Goal: Communication & Community: Answer question/provide support

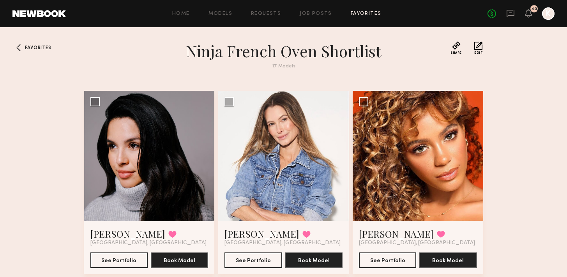
scroll to position [271, 0]
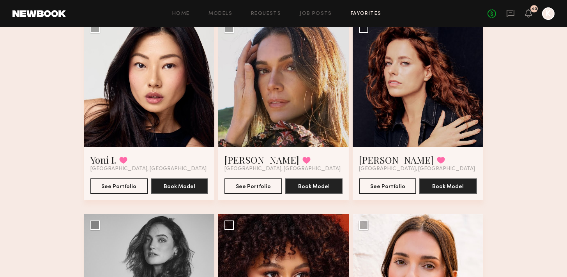
click at [516, 16] on div "No fees up to $5,000 40 K" at bounding box center [521, 13] width 67 height 12
click at [509, 14] on icon at bounding box center [511, 13] width 9 height 9
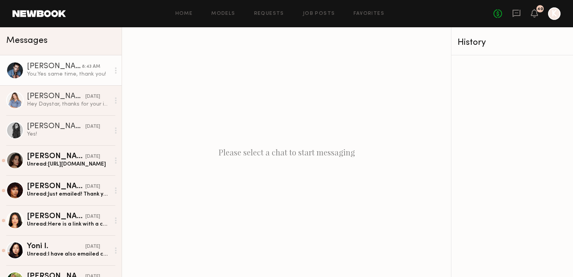
click at [41, 72] on div "You: Yes same time, thank you!" at bounding box center [68, 74] width 83 height 7
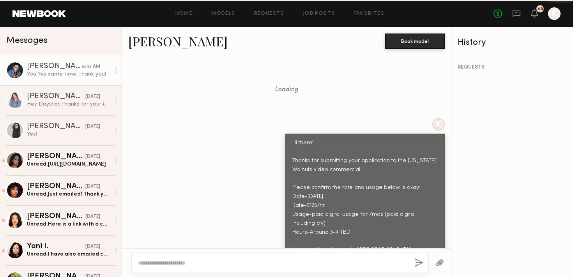
scroll to position [6757, 0]
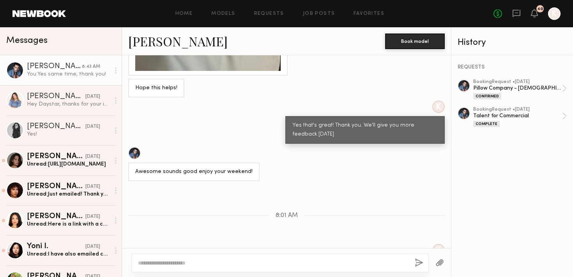
click at [172, 265] on textarea at bounding box center [273, 263] width 271 height 8
click at [289, 260] on textarea "**********" at bounding box center [273, 263] width 271 height 8
type textarea "**********"
click at [420, 263] on button "button" at bounding box center [419, 264] width 9 height 10
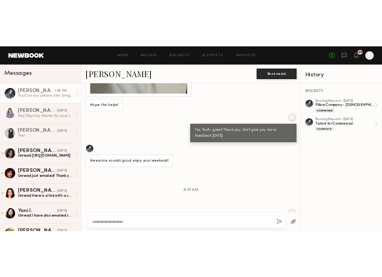
scroll to position [6854, 0]
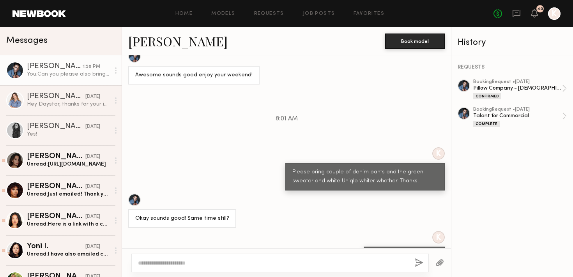
drag, startPoint x: 291, startPoint y: 230, endPoint x: 434, endPoint y: 230, distance: 143.5
copy div "Can you please also bring any neutral pajamas with you?"
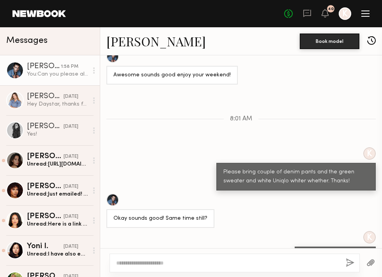
scroll to position [6913, 0]
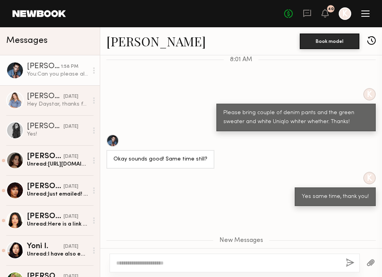
click at [152, 260] on textarea at bounding box center [227, 263] width 223 height 8
type textarea "**********"
click at [352, 259] on button "button" at bounding box center [350, 264] width 9 height 10
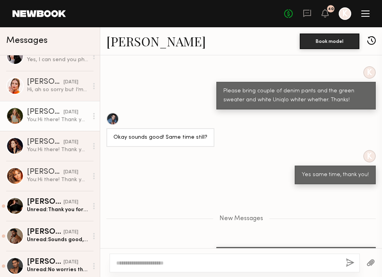
scroll to position [248, 0]
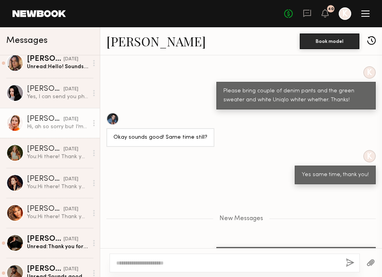
click at [47, 127] on div "Hi, ah so sorry but I’m actually working on the 17th already. Please let me kno…" at bounding box center [57, 126] width 61 height 7
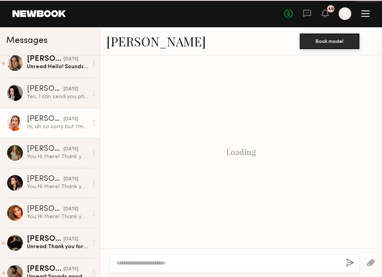
scroll to position [835, 0]
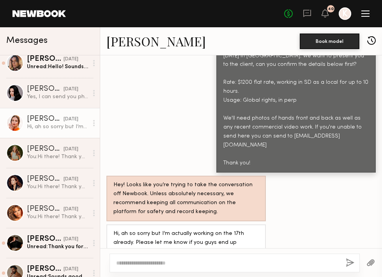
click at [145, 264] on textarea at bounding box center [227, 263] width 223 height 8
type textarea "**********"
click at [347, 262] on button "button" at bounding box center [350, 264] width 9 height 10
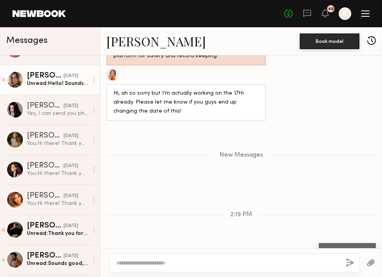
scroll to position [274, 0]
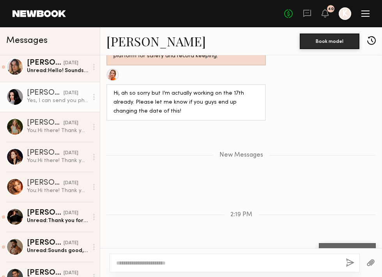
click at [64, 93] on div "09/05/2025" at bounding box center [71, 93] width 15 height 7
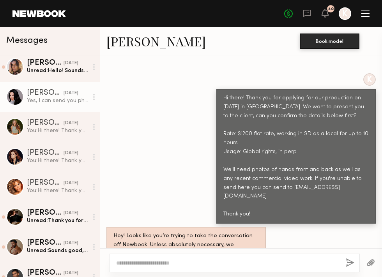
scroll to position [307, 0]
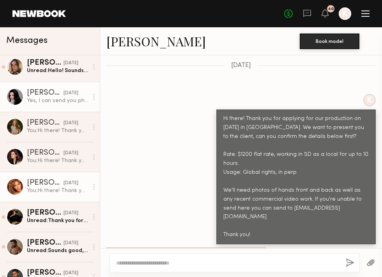
click at [46, 188] on div "You: Hi there! Thank you for applying for our production on September 17th in S…" at bounding box center [57, 190] width 61 height 7
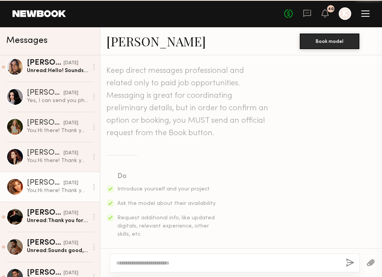
scroll to position [334, 0]
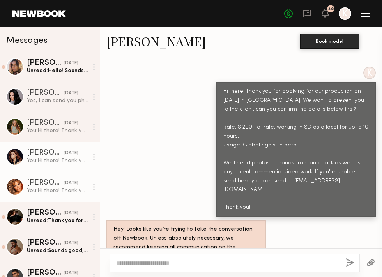
click at [31, 147] on link "Abigail S. 09/05/2025 You: Hi there! Thank you for applying for our production …" at bounding box center [50, 157] width 100 height 30
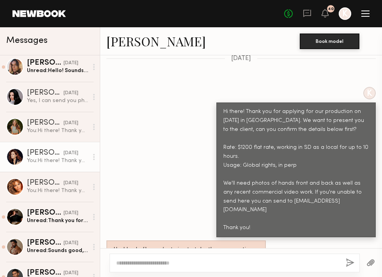
scroll to position [290, 0]
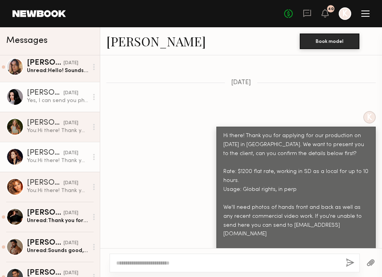
click at [29, 103] on div "Yes, I can send you photos first thing tomorrow. Thank you!" at bounding box center [57, 100] width 61 height 7
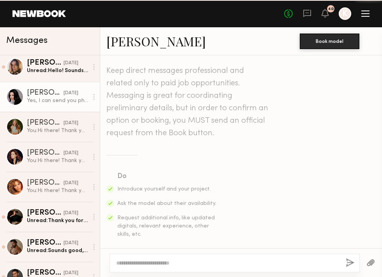
scroll to position [356, 0]
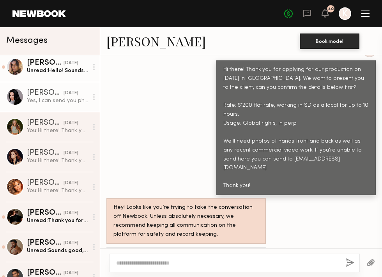
click at [35, 72] on div "Unread: Hello! Sounds good, I’ll shoot an email over shortly (:" at bounding box center [57, 70] width 61 height 7
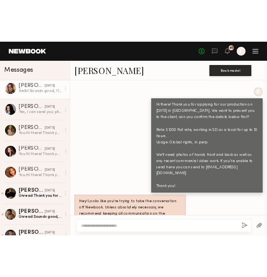
scroll to position [356, 0]
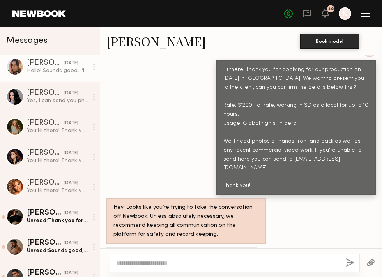
click at [139, 42] on link "Carrie A." at bounding box center [155, 41] width 99 height 17
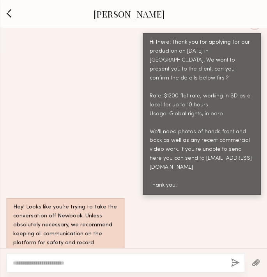
scroll to position [383, 0]
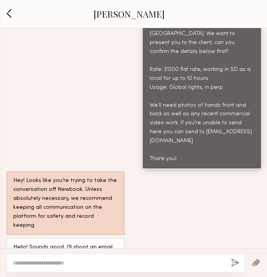
click at [30, 259] on textarea at bounding box center [119, 263] width 212 height 8
type textarea "**********"
click at [232, 262] on button "button" at bounding box center [235, 264] width 9 height 10
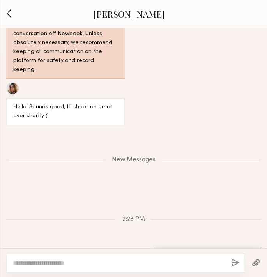
click at [126, 260] on textarea at bounding box center [119, 263] width 212 height 8
type textarea "**********"
click at [234, 262] on button "button" at bounding box center [235, 264] width 9 height 10
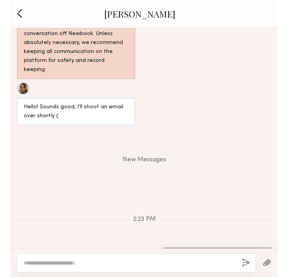
scroll to position [576, 0]
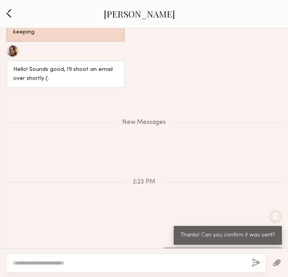
click at [7, 12] on button "button" at bounding box center [8, 14] width 9 height 11
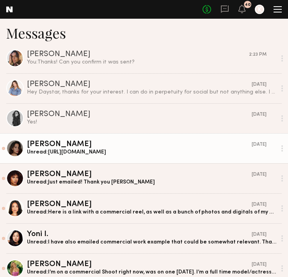
scroll to position [236, 0]
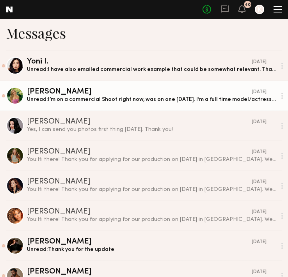
click at [117, 89] on div "Chelsea G." at bounding box center [139, 92] width 225 height 8
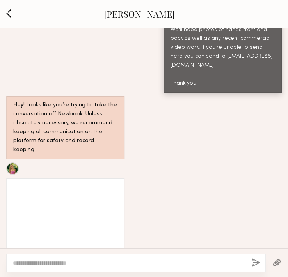
scroll to position [699, 0]
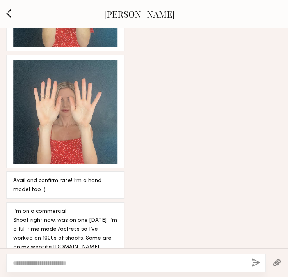
click at [50, 265] on textarea at bounding box center [129, 263] width 232 height 8
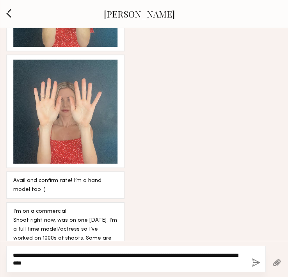
type textarea "**********"
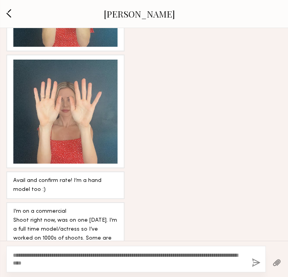
click at [254, 266] on button "button" at bounding box center [256, 264] width 9 height 10
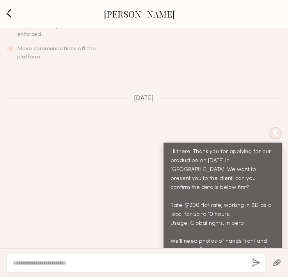
scroll to position [89, 0]
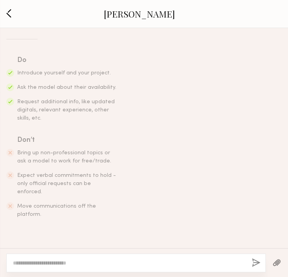
click at [142, 14] on link "Chelsea G." at bounding box center [139, 14] width 71 height 12
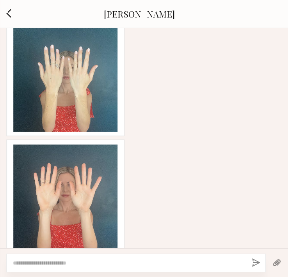
scroll to position [596, 0]
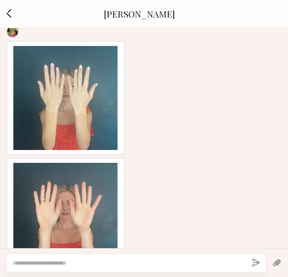
click at [65, 69] on div at bounding box center [65, 98] width 104 height 104
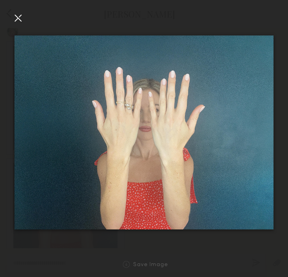
click at [16, 22] on div at bounding box center [18, 18] width 12 height 12
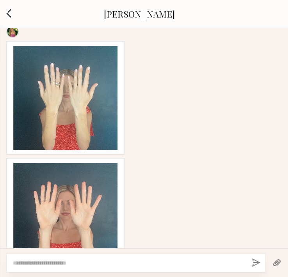
click at [80, 187] on div at bounding box center [65, 215] width 104 height 104
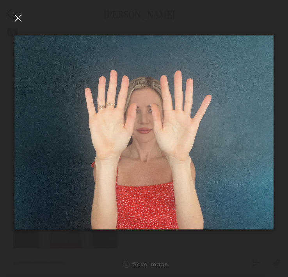
click at [10, 18] on div at bounding box center [144, 132] width 288 height 240
click at [15, 19] on div at bounding box center [18, 18] width 12 height 12
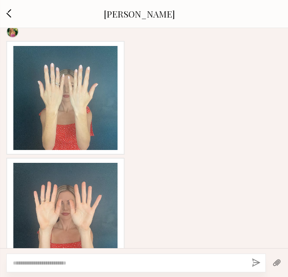
click at [11, 13] on button "button" at bounding box center [8, 14] width 9 height 11
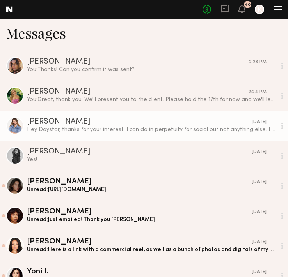
click at [168, 131] on div "Hey Daystar, thanks for your interest. I can do in perpetuity for social but no…" at bounding box center [151, 129] width 249 height 7
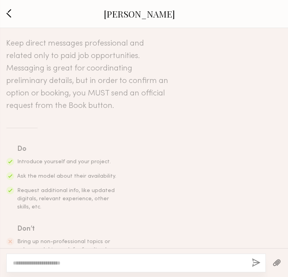
scroll to position [496, 0]
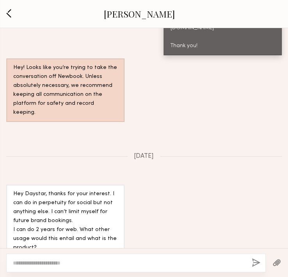
click at [6, 16] on button "button" at bounding box center [8, 14] width 9 height 11
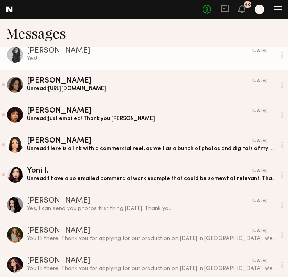
scroll to position [209, 0]
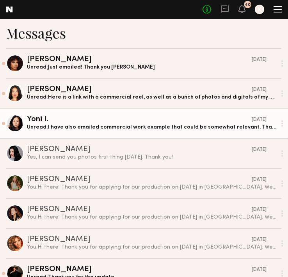
click at [93, 128] on div "Unread: I have also emailed commercial work example that could be somewhat rele…" at bounding box center [151, 127] width 249 height 7
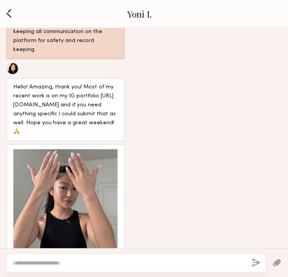
scroll to position [1007, 0]
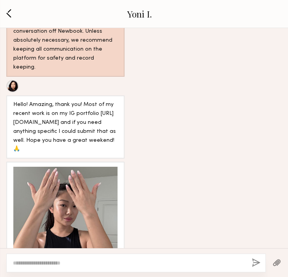
click at [30, 262] on textarea at bounding box center [129, 263] width 232 height 8
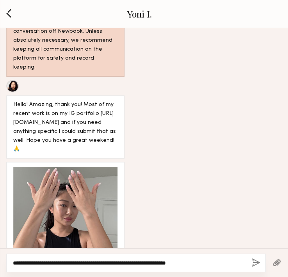
type textarea "**********"
click at [255, 260] on button "button" at bounding box center [256, 264] width 9 height 10
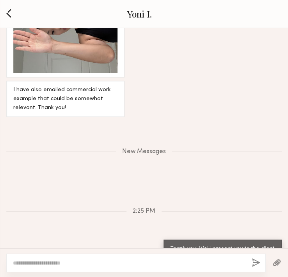
scroll to position [1089, 0]
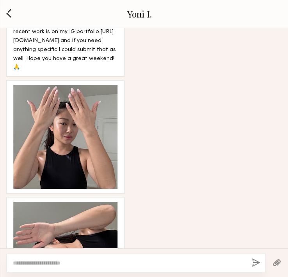
click at [138, 14] on link "Yoni I." at bounding box center [139, 14] width 25 height 12
click at [76, 107] on div at bounding box center [65, 137] width 104 height 104
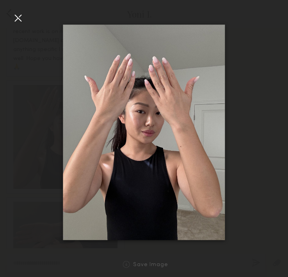
click at [17, 19] on div at bounding box center [18, 18] width 12 height 12
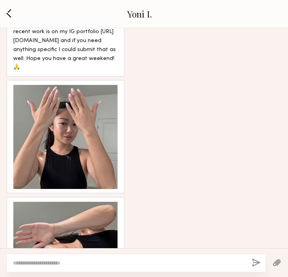
click at [83, 202] on div at bounding box center [65, 254] width 104 height 104
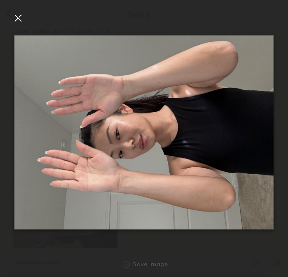
click at [150, 123] on img at bounding box center [143, 132] width 259 height 194
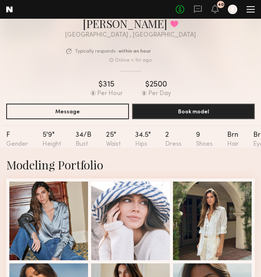
scroll to position [134, 0]
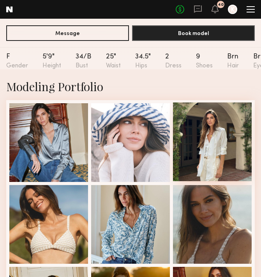
click at [238, 117] on div at bounding box center [212, 142] width 79 height 79
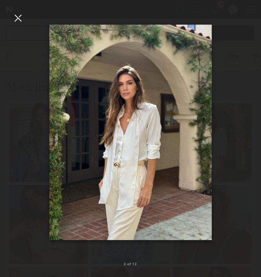
click at [19, 16] on div at bounding box center [18, 18] width 12 height 12
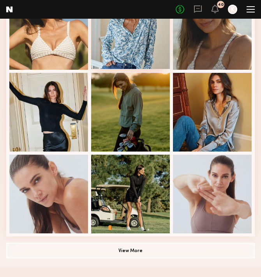
scroll to position [395, 0]
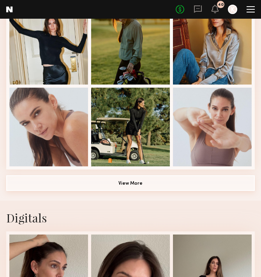
click at [125, 188] on button "View More" at bounding box center [130, 184] width 249 height 16
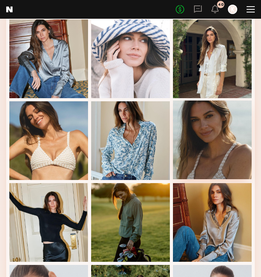
scroll to position [233, 0]
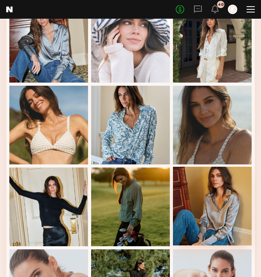
click at [212, 193] on div at bounding box center [212, 206] width 79 height 79
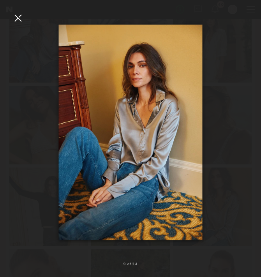
click at [15, 18] on div at bounding box center [18, 18] width 12 height 12
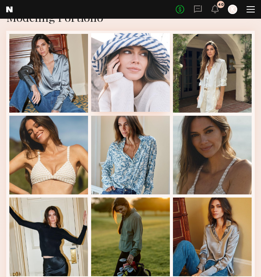
scroll to position [174, 0]
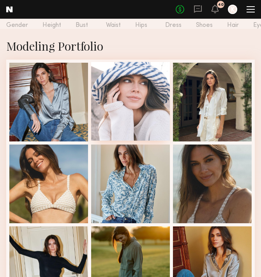
click at [125, 103] on div at bounding box center [130, 101] width 79 height 79
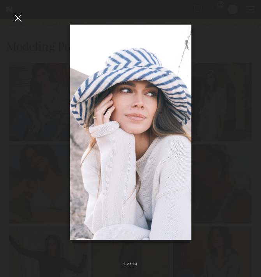
click at [20, 16] on div at bounding box center [18, 18] width 12 height 12
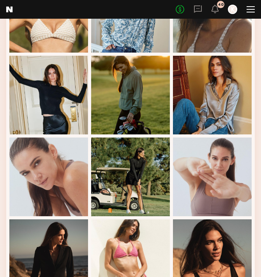
scroll to position [390, 0]
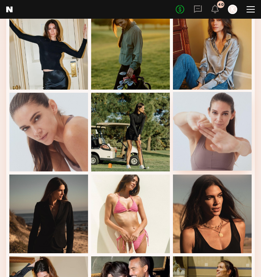
click at [212, 138] on div at bounding box center [212, 131] width 79 height 79
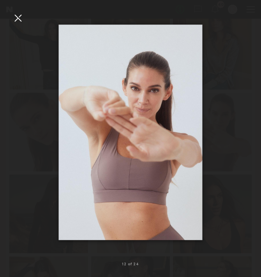
click at [13, 20] on div at bounding box center [18, 18] width 12 height 12
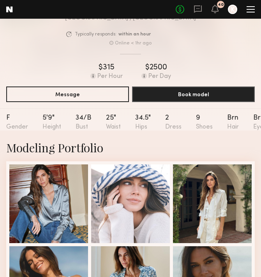
scroll to position [0, 0]
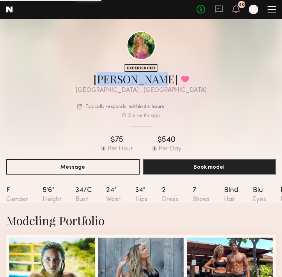
drag, startPoint x: 110, startPoint y: 80, endPoint x: 160, endPoint y: 81, distance: 50.7
click at [160, 81] on div "Chelsea G. Favorited" at bounding box center [141, 79] width 131 height 14
copy div "[PERSON_NAME]"
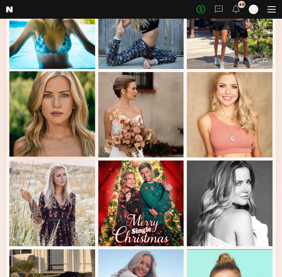
scroll to position [285, 0]
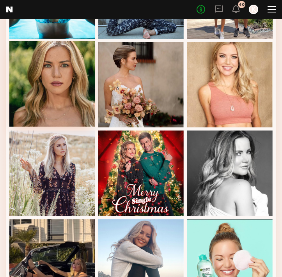
click at [65, 98] on div at bounding box center [52, 84] width 86 height 86
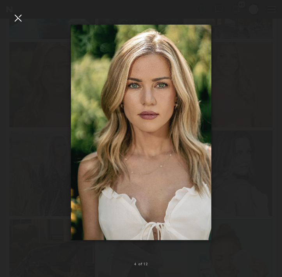
click at [19, 20] on div at bounding box center [18, 18] width 12 height 12
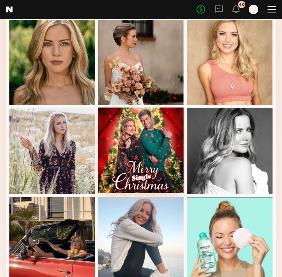
scroll to position [0, 0]
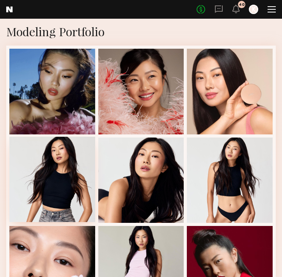
scroll to position [301, 0]
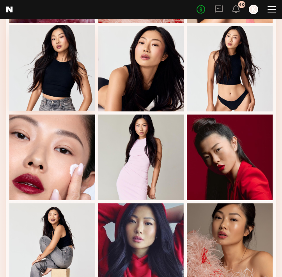
click at [55, 96] on div at bounding box center [52, 68] width 86 height 86
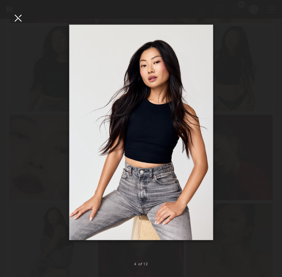
click at [19, 14] on div at bounding box center [18, 18] width 12 height 12
